Goal: Task Accomplishment & Management: Use online tool/utility

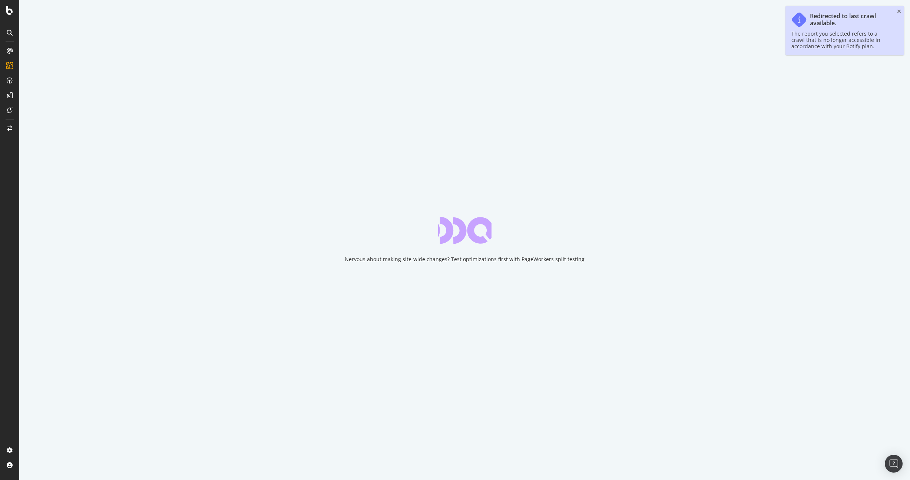
click at [897, 11] on div "Redirected to last crawl available. The report you selected refers to a crawl t…" at bounding box center [845, 30] width 119 height 49
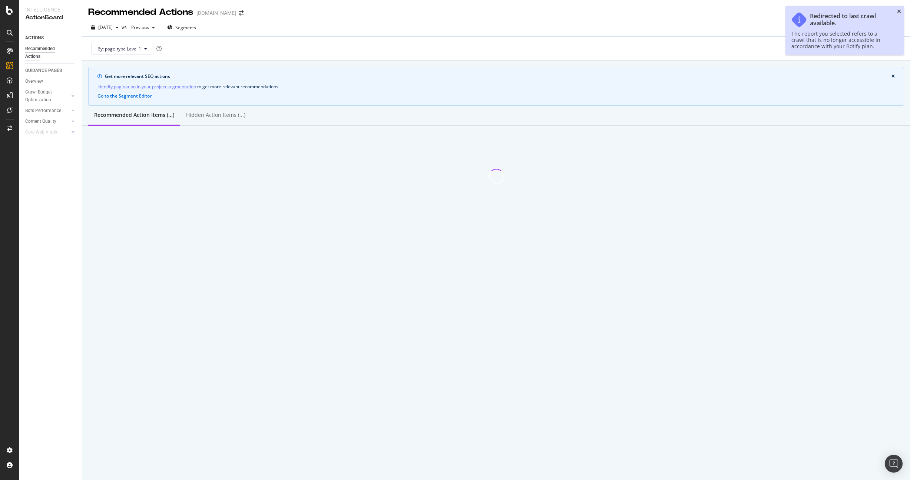
click at [899, 11] on icon "close toast" at bounding box center [899, 11] width 4 height 5
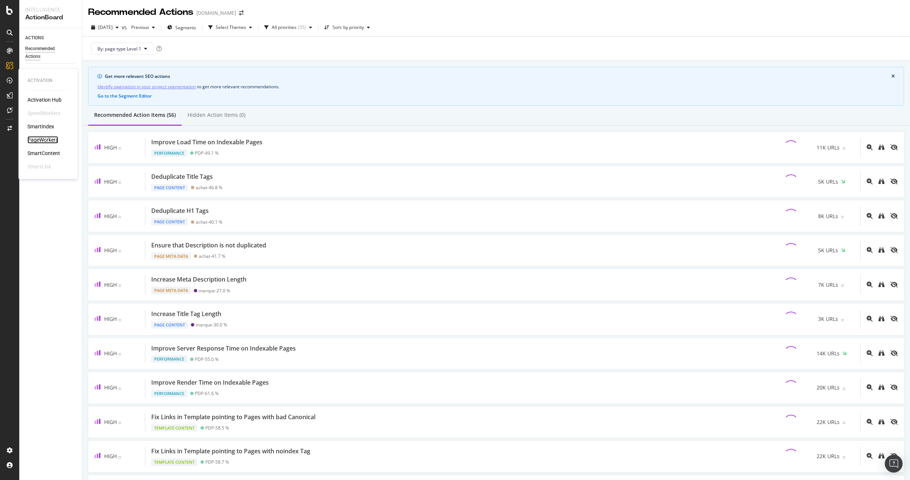
click at [38, 141] on div "PageWorkers" at bounding box center [42, 139] width 31 height 7
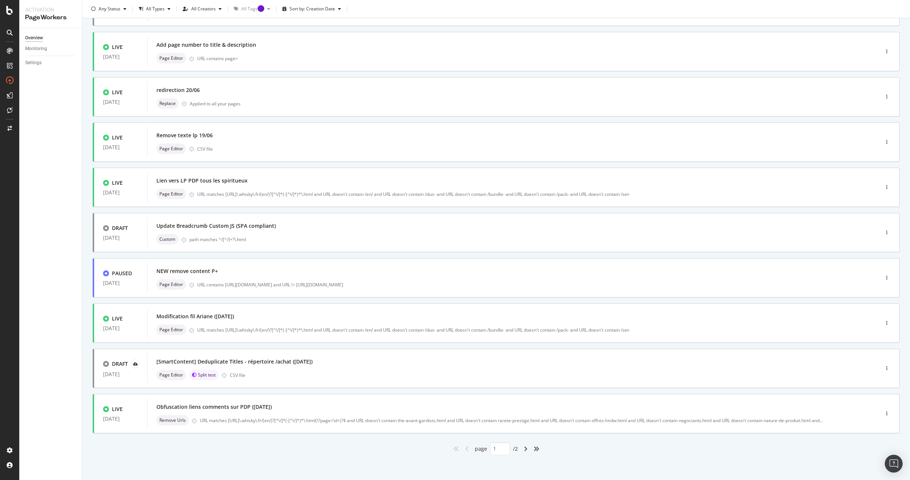
scroll to position [82, 0]
click at [276, 318] on div "Modification fil Ariane ([DATE])" at bounding box center [502, 315] width 692 height 10
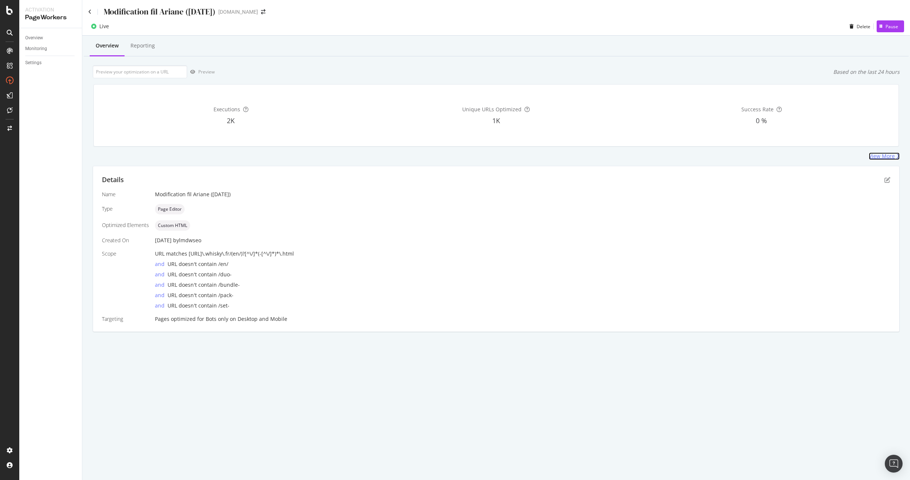
click at [877, 155] on div "View More" at bounding box center [882, 155] width 26 height 7
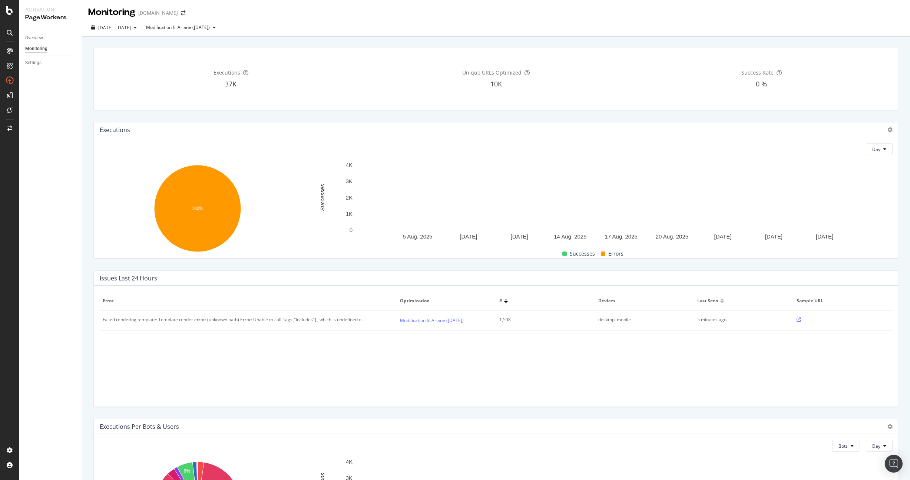
scroll to position [0, 0]
